Goal: Information Seeking & Learning: Learn about a topic

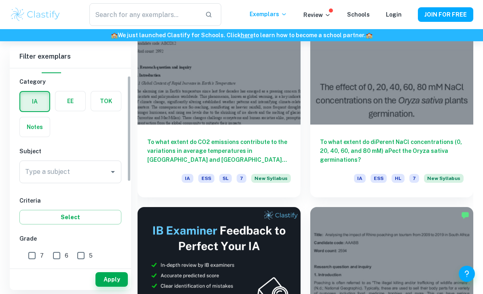
scroll to position [15, 0]
click at [36, 161] on div "Type a subject" at bounding box center [70, 171] width 102 height 23
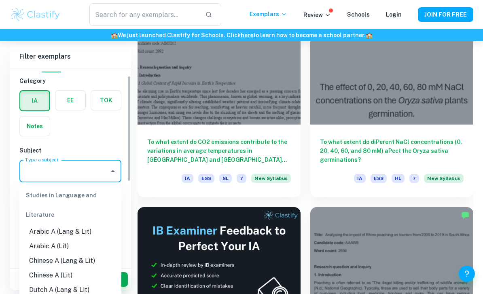
scroll to position [270, 0]
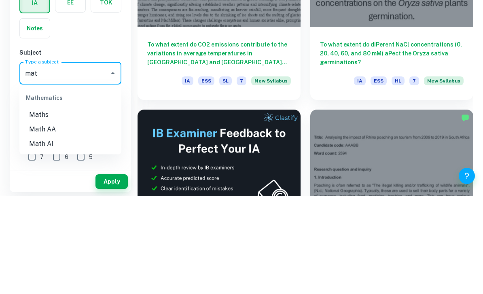
type input "math"
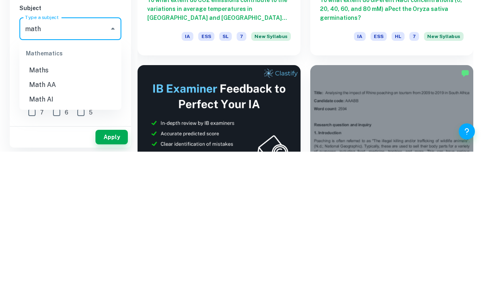
click at [43, 220] on li "Math AA" at bounding box center [70, 227] width 102 height 15
click at [32, 247] on input "7" at bounding box center [32, 255] width 16 height 16
checkbox input "true"
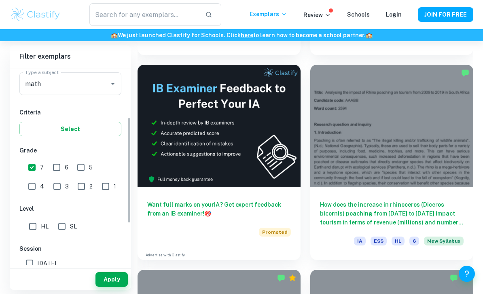
scroll to position [108, 0]
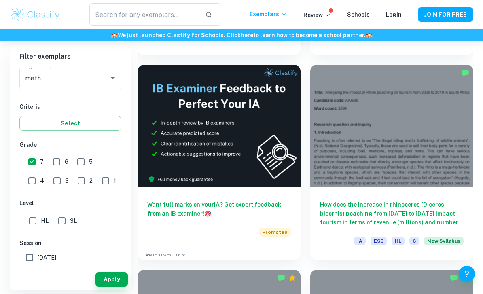
click at [66, 223] on input "SL" at bounding box center [62, 221] width 16 height 16
checkbox input "true"
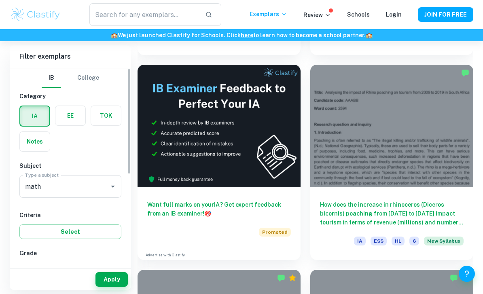
scroll to position [0, 0]
click at [107, 287] on button "Apply" at bounding box center [111, 279] width 32 height 15
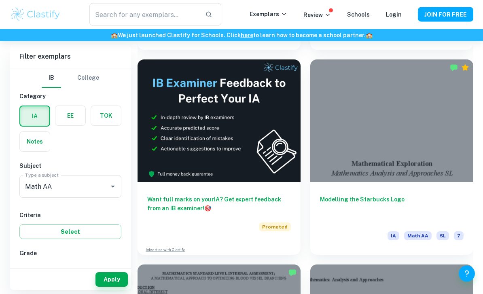
scroll to position [418, 0]
click at [355, 195] on h6 "Modelling the Starbucks Logo" at bounding box center [392, 208] width 144 height 27
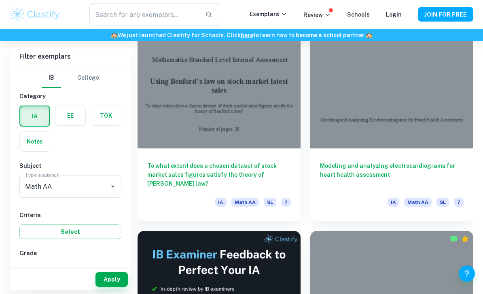
scroll to position [246, 0]
click at [180, 168] on h6 "To what extent does a chosen dataset of stock market sales figures satisfy the …" at bounding box center [219, 174] width 144 height 27
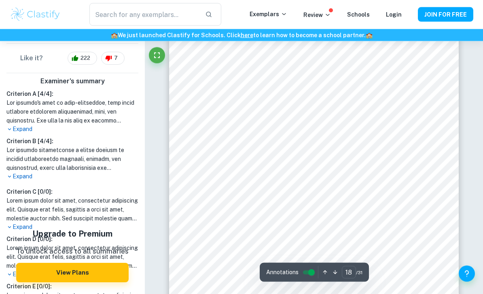
scroll to position [7274, 0]
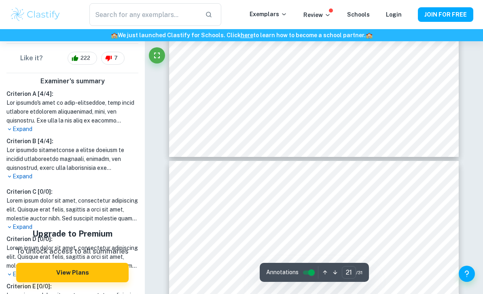
type input "22"
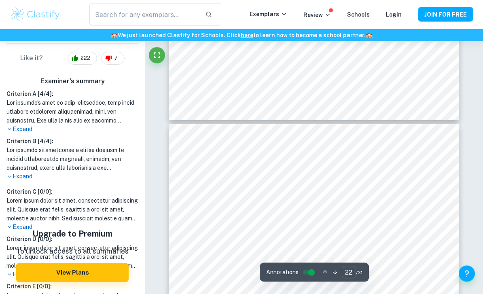
scroll to position [8853, 0]
